Goal: Information Seeking & Learning: Learn about a topic

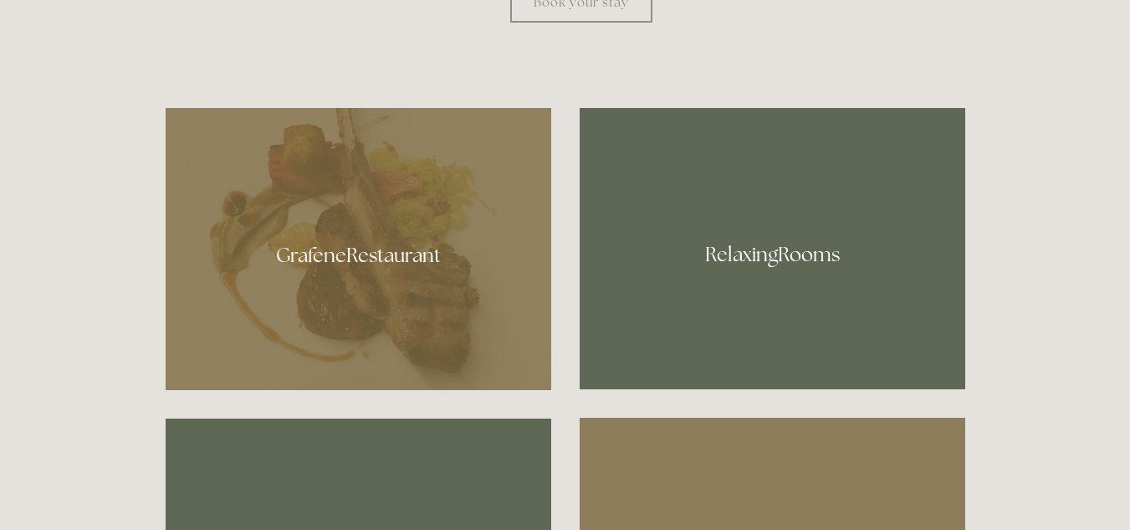
scroll to position [836, 0]
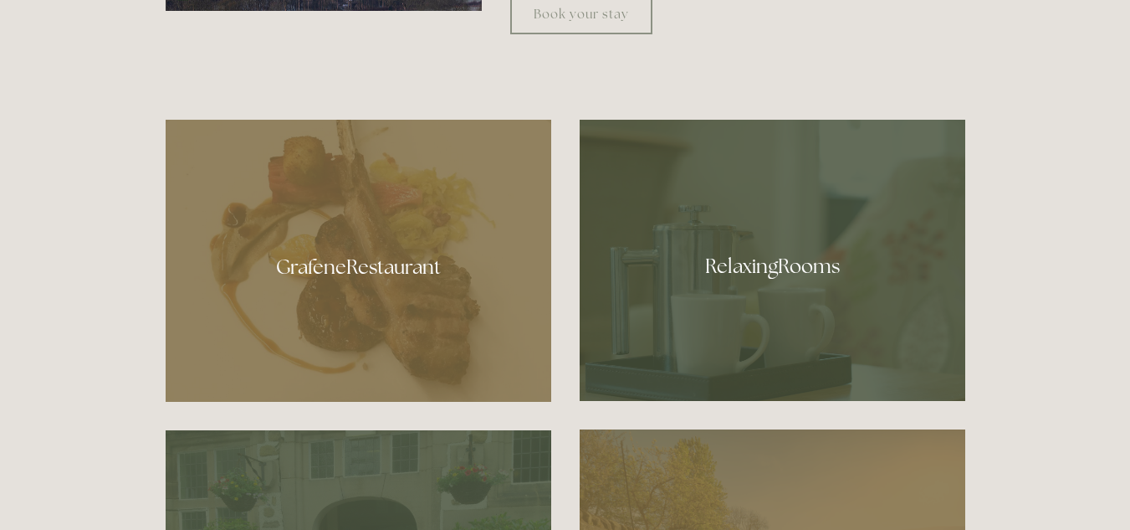
click at [379, 254] on div at bounding box center [359, 261] width 386 height 282
click at [756, 303] on div at bounding box center [773, 260] width 386 height 281
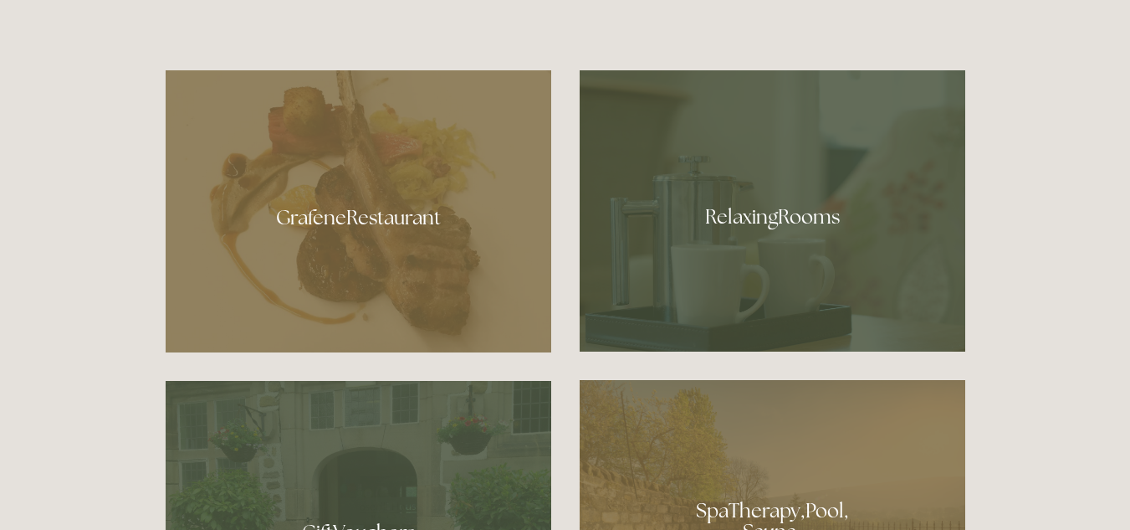
scroll to position [1087, 0]
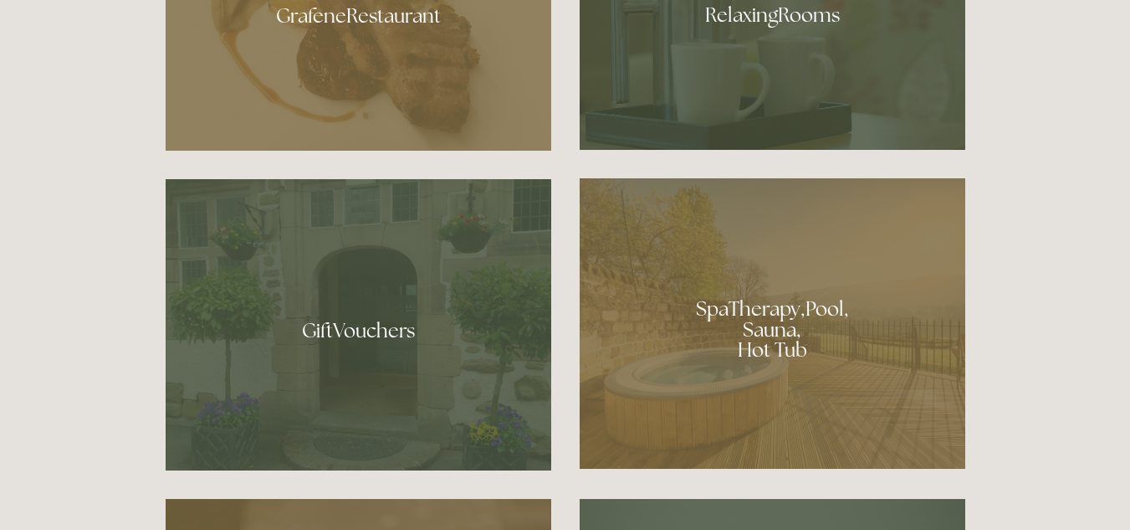
click at [797, 329] on div at bounding box center [773, 323] width 386 height 290
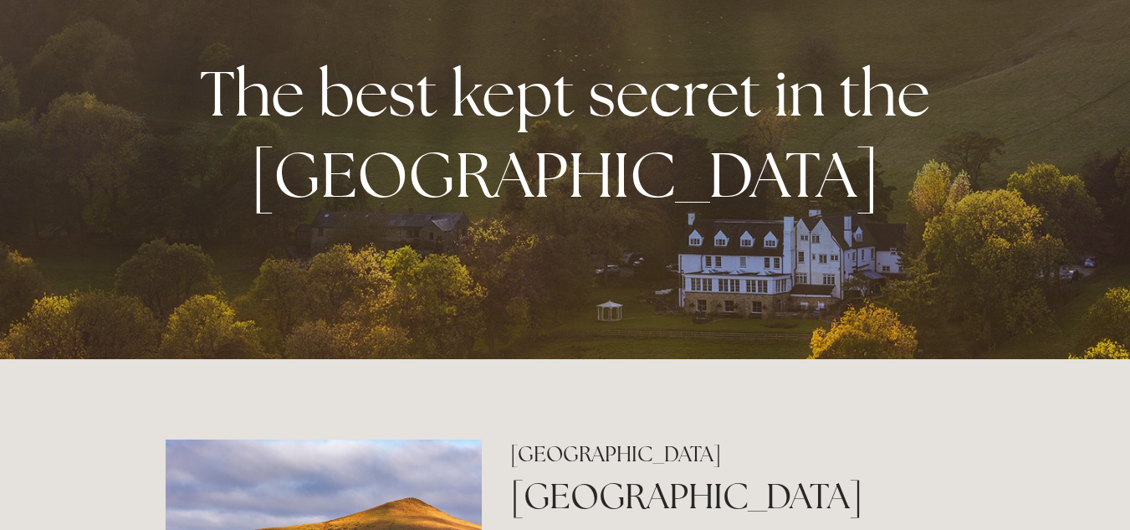
scroll to position [0, 0]
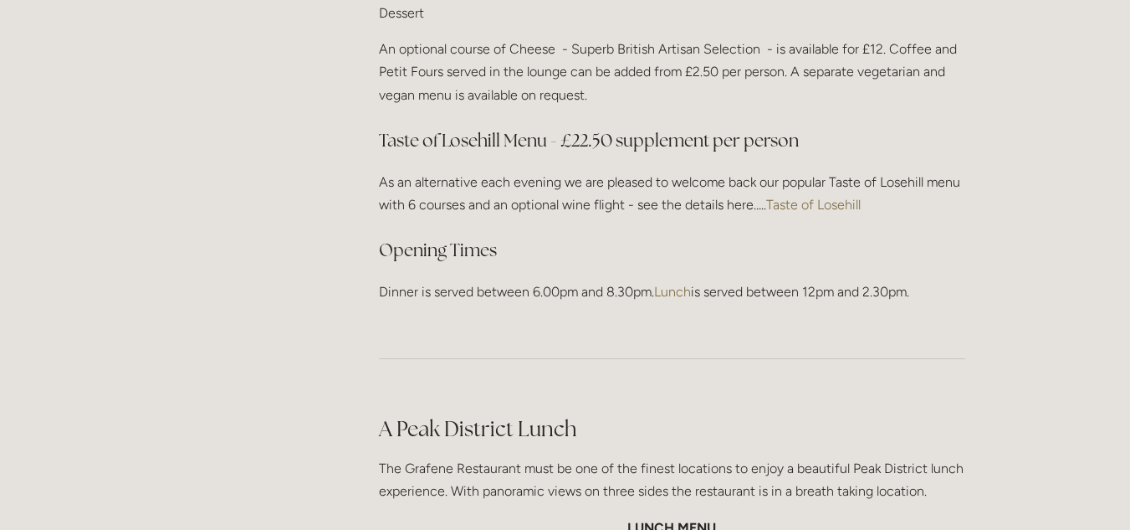
scroll to position [2175, 0]
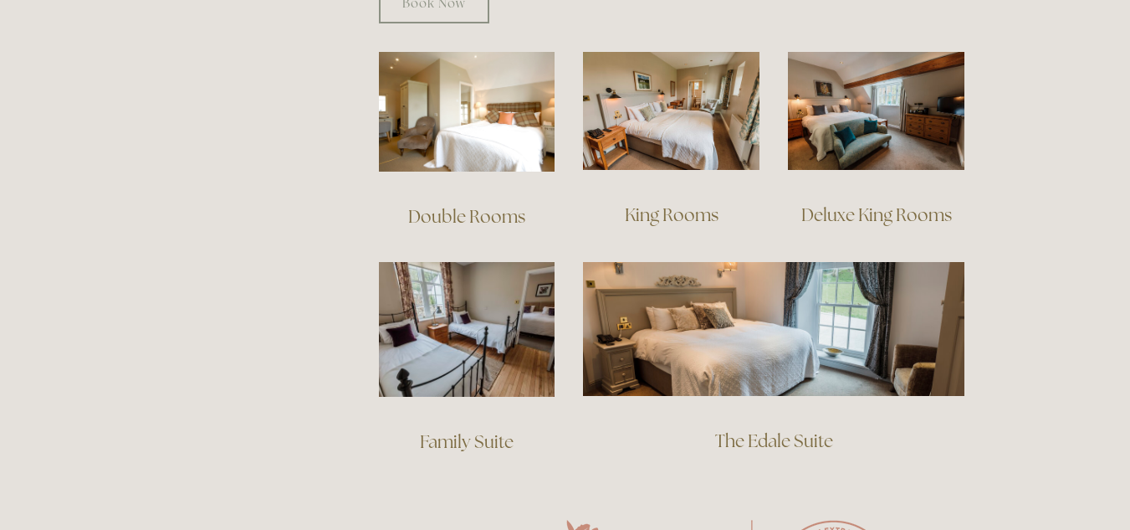
scroll to position [1087, 0]
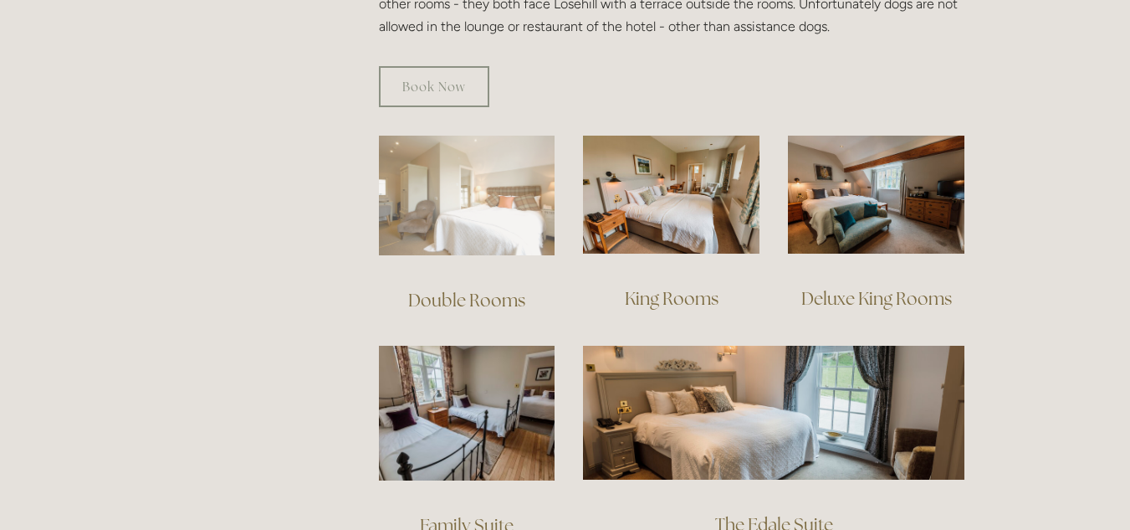
click at [462, 217] on img at bounding box center [467, 196] width 177 height 120
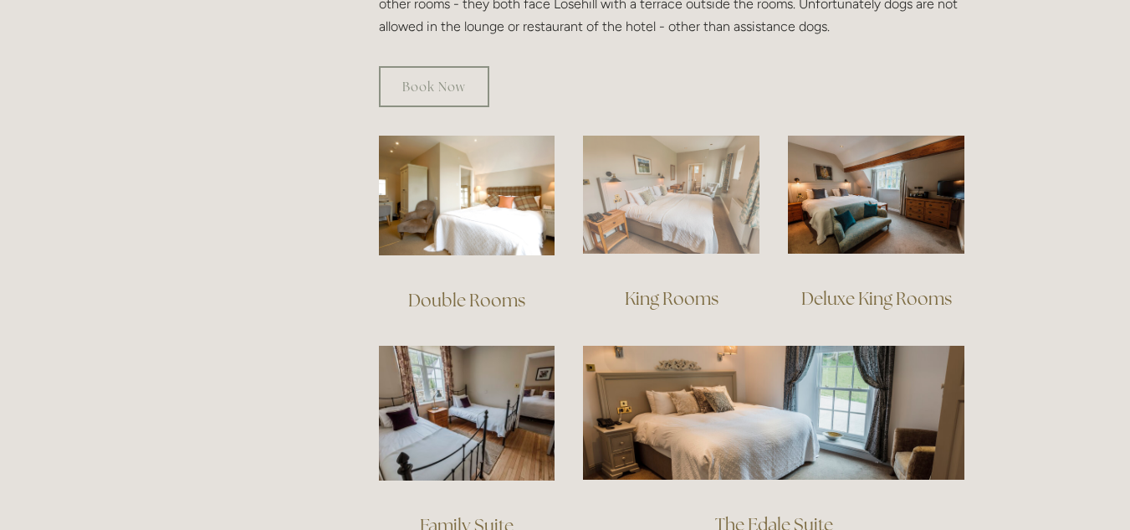
click at [692, 198] on img at bounding box center [671, 195] width 177 height 118
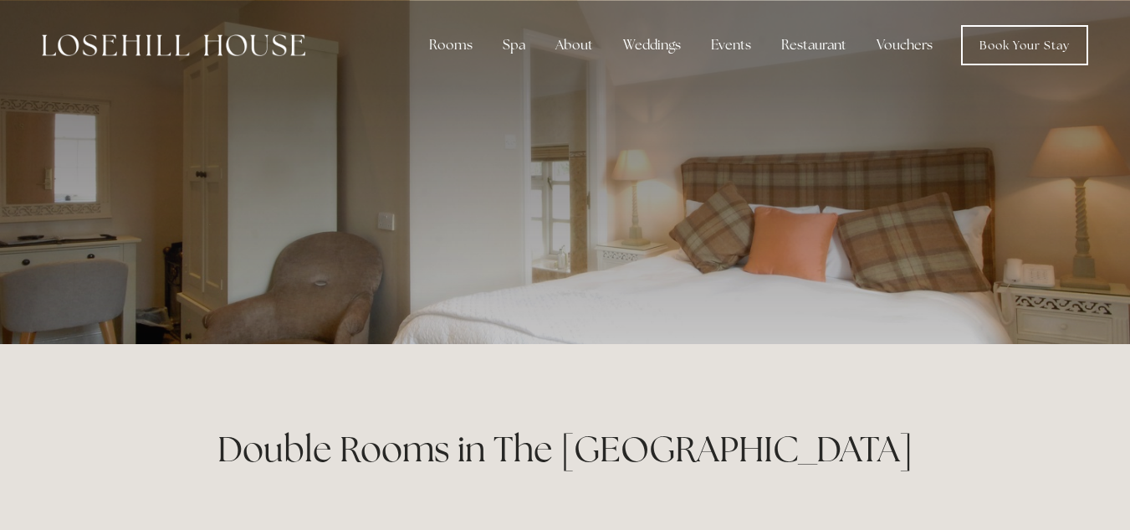
drag, startPoint x: 639, startPoint y: 220, endPoint x: 601, endPoint y: 261, distance: 56.2
click at [601, 261] on div at bounding box center [566, 175] width 800 height 351
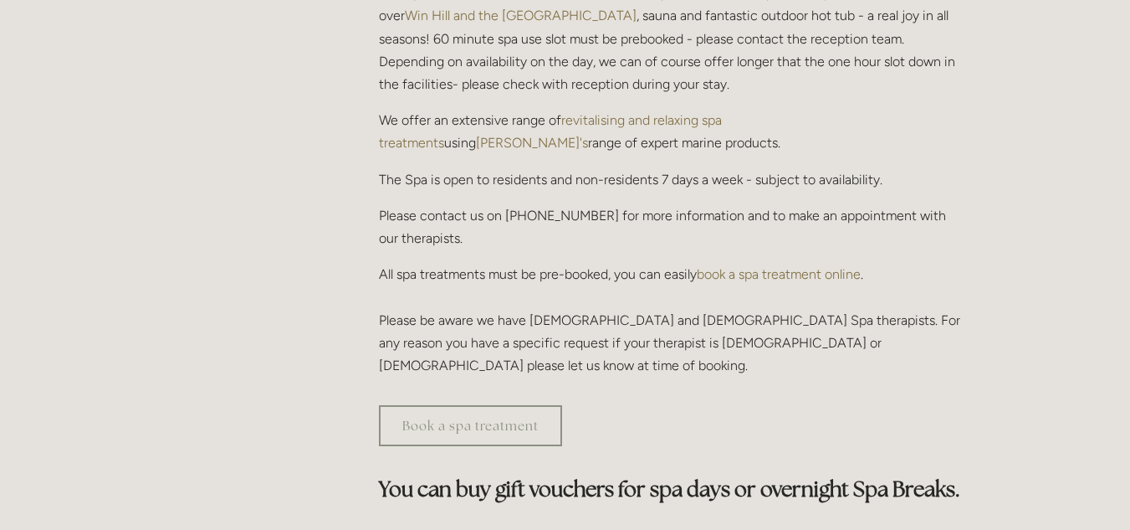
scroll to position [669, 0]
